Goal: Information Seeking & Learning: Learn about a topic

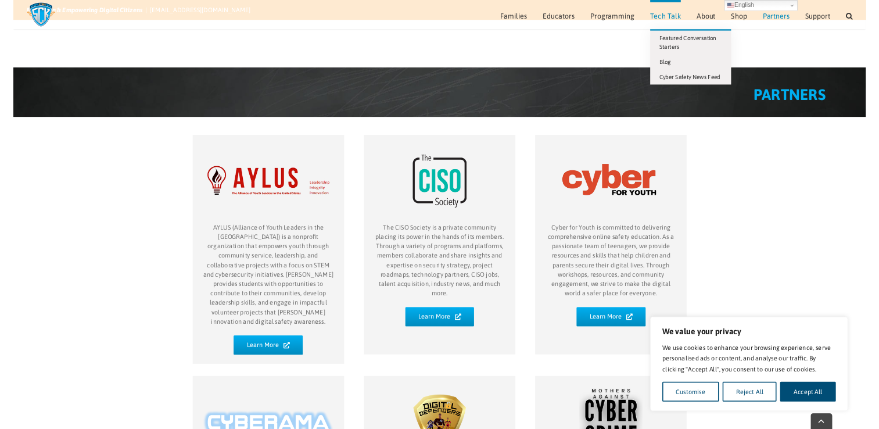
scroll to position [572, 0]
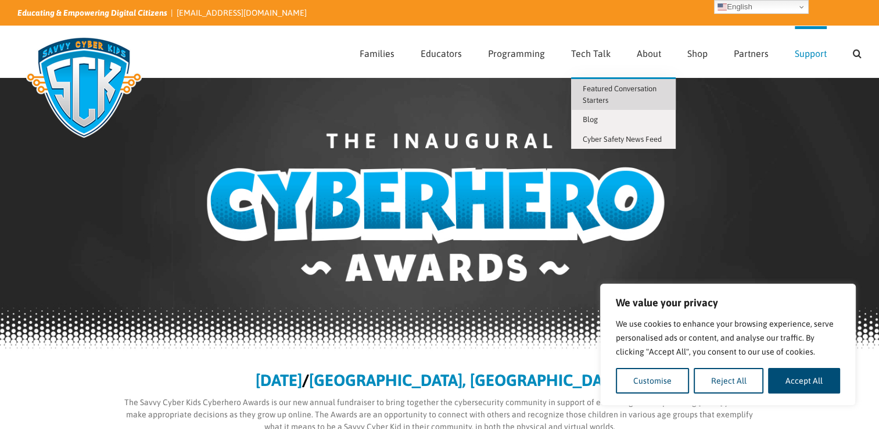
click at [598, 99] on span "Featured Conversation Starters" at bounding box center [620, 94] width 74 height 20
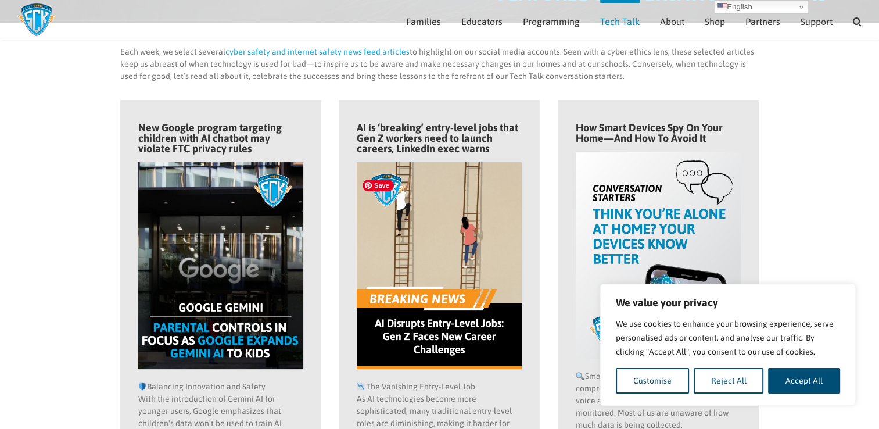
scroll to position [107, 0]
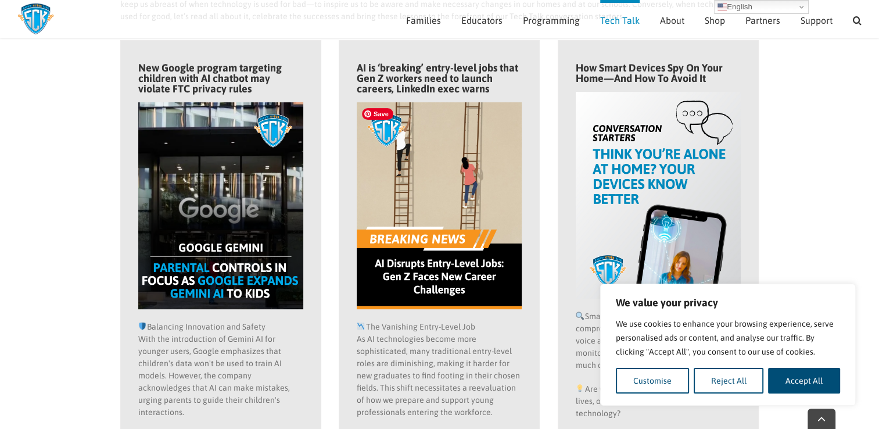
click at [421, 281] on img at bounding box center [440, 205] width 166 height 207
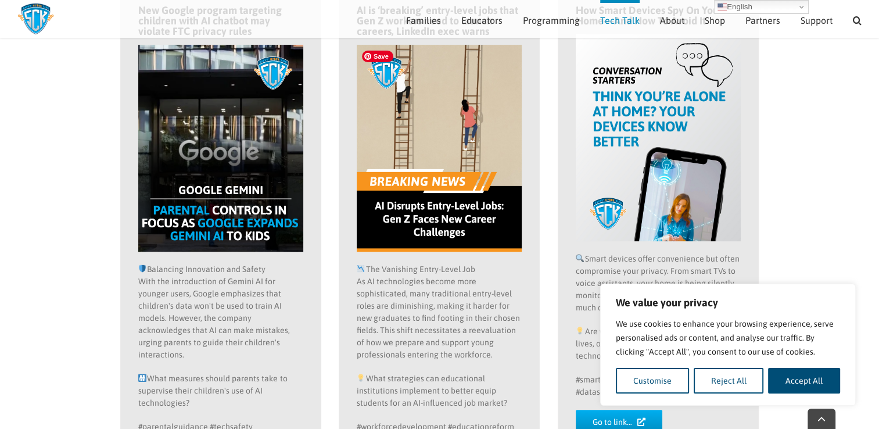
scroll to position [281, 0]
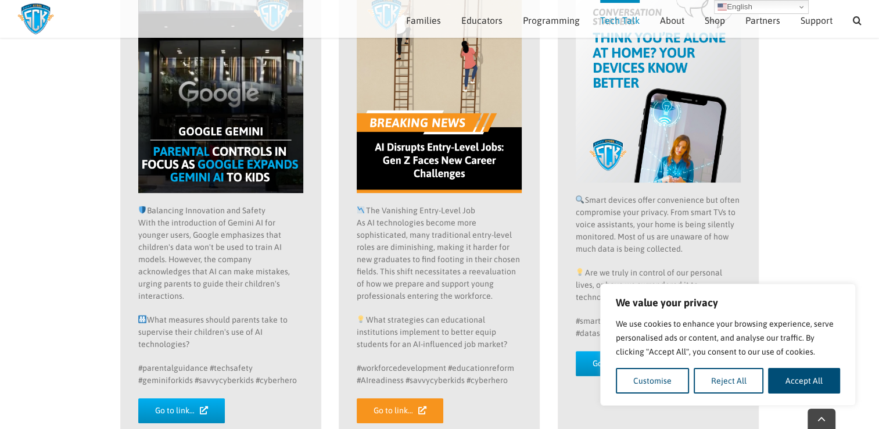
click at [393, 412] on span "Go to link…" at bounding box center [394, 411] width 40 height 10
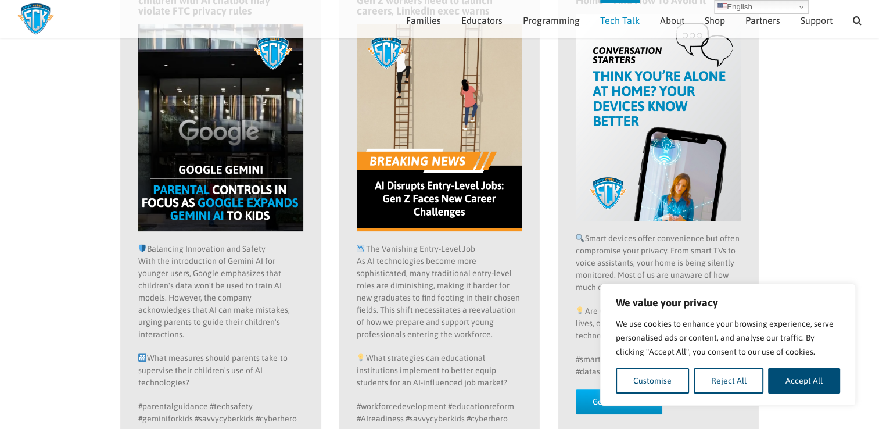
scroll to position [223, 0]
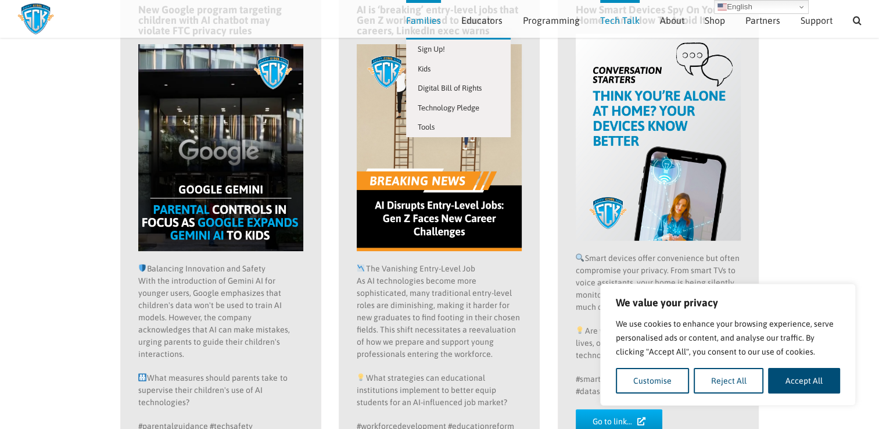
click at [421, 20] on span "Families" at bounding box center [423, 20] width 35 height 9
